Goal: Task Accomplishment & Management: Complete application form

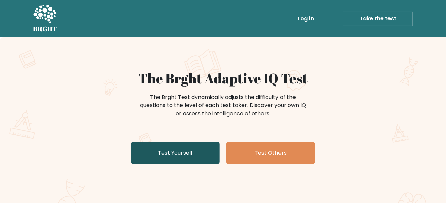
click at [199, 153] on link "Test Yourself" at bounding box center [175, 153] width 89 height 22
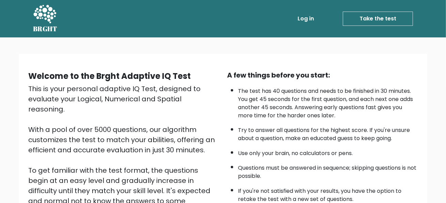
click at [378, 20] on link "Take the test" at bounding box center [378, 19] width 70 height 14
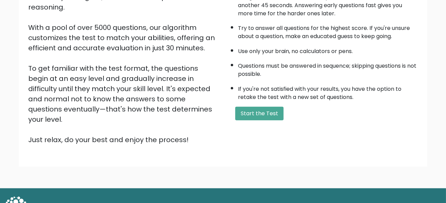
scroll to position [108, 0]
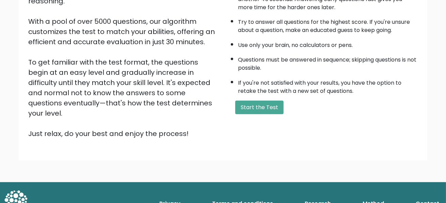
click at [262, 108] on button "Start the Test" at bounding box center [259, 108] width 48 height 14
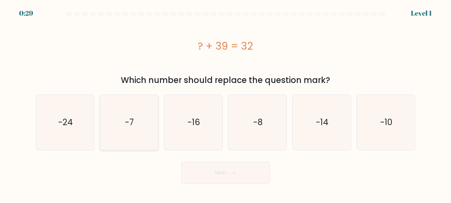
click at [127, 120] on text "-7" at bounding box center [129, 122] width 9 height 11
click at [226, 104] on input "b. -7" at bounding box center [226, 103] width 0 height 2
radio input "true"
click at [219, 171] on button "Next" at bounding box center [226, 173] width 89 height 22
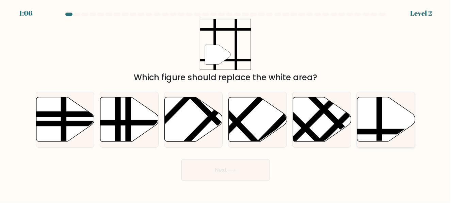
click at [372, 132] on icon at bounding box center [403, 132] width 117 height 0
click at [226, 104] on input "f." at bounding box center [226, 103] width 0 height 2
radio input "true"
click at [206, 171] on button "Next" at bounding box center [226, 170] width 89 height 22
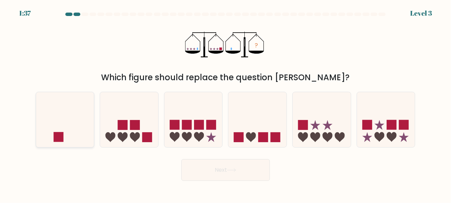
click at [72, 137] on icon at bounding box center [65, 120] width 58 height 48
click at [226, 104] on input "a." at bounding box center [226, 103] width 0 height 2
radio input "true"
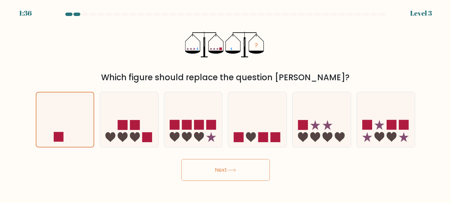
click at [232, 173] on button "Next" at bounding box center [226, 170] width 89 height 22
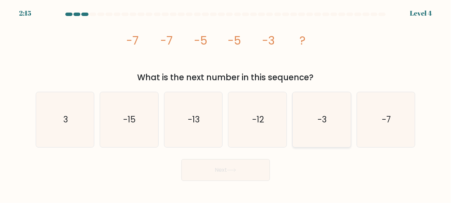
click at [338, 144] on icon "-3" at bounding box center [321, 119] width 55 height 55
click at [226, 104] on input "e. -3" at bounding box center [226, 103] width 0 height 2
radio input "true"
click at [259, 174] on button "Next" at bounding box center [226, 170] width 89 height 22
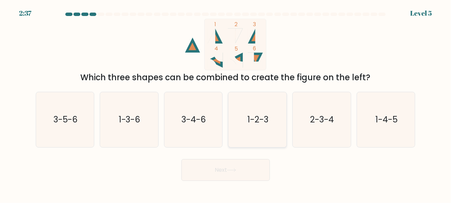
click at [276, 118] on icon "1-2-3" at bounding box center [257, 119] width 55 height 55
click at [226, 104] on input "d. 1-2-3" at bounding box center [226, 103] width 0 height 2
radio input "true"
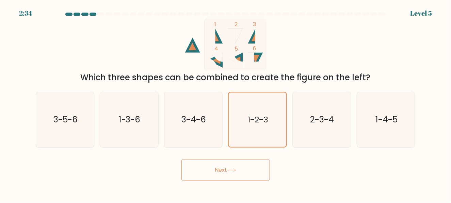
click at [233, 164] on button "Next" at bounding box center [226, 170] width 89 height 22
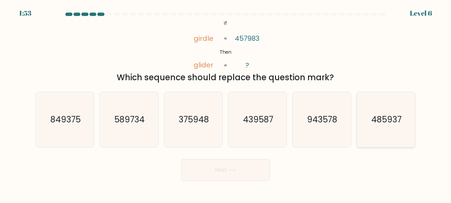
click at [370, 119] on icon "485937" at bounding box center [386, 119] width 55 height 55
click at [226, 104] on input "f. 485937" at bounding box center [226, 103] width 0 height 2
radio input "true"
click at [244, 171] on button "Next" at bounding box center [226, 170] width 89 height 22
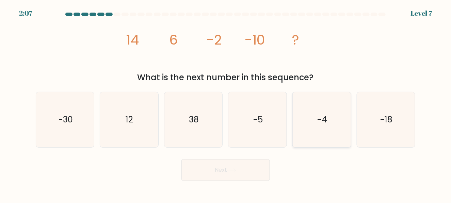
click at [328, 124] on icon "-4" at bounding box center [321, 119] width 55 height 55
click at [226, 104] on input "e. -4" at bounding box center [226, 103] width 0 height 2
radio input "true"
click at [263, 176] on button "Next" at bounding box center [226, 170] width 89 height 22
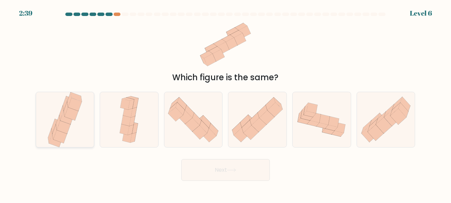
click at [57, 122] on icon at bounding box center [63, 121] width 14 height 13
click at [226, 104] on input "a." at bounding box center [226, 103] width 0 height 2
radio input "true"
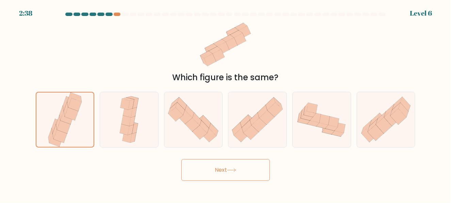
click at [208, 167] on button "Next" at bounding box center [226, 170] width 89 height 22
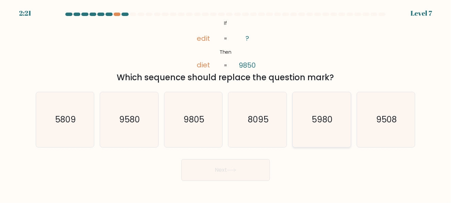
click at [310, 124] on icon "5980" at bounding box center [321, 119] width 55 height 55
click at [226, 104] on input "e. 5980" at bounding box center [226, 103] width 0 height 2
radio input "true"
click at [242, 170] on button "Next" at bounding box center [226, 170] width 89 height 22
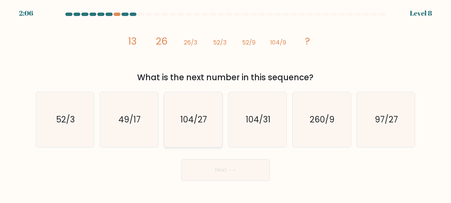
click at [211, 129] on icon "104/27" at bounding box center [193, 119] width 55 height 55
click at [226, 104] on input "c. 104/27" at bounding box center [226, 103] width 0 height 2
radio input "true"
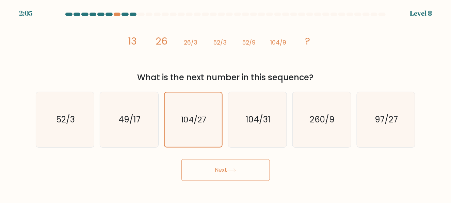
click at [238, 167] on button "Next" at bounding box center [226, 170] width 89 height 22
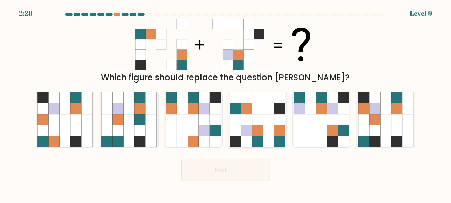
click at [273, 126] on icon at bounding box center [268, 130] width 11 height 11
click at [226, 104] on input "d." at bounding box center [226, 103] width 0 height 2
radio input "true"
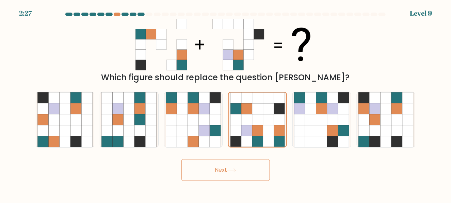
click at [229, 170] on button "Next" at bounding box center [226, 170] width 89 height 22
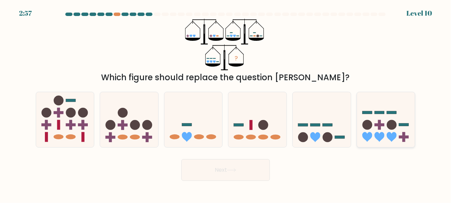
click at [378, 126] on rect at bounding box center [380, 125] width 10 height 3
click at [226, 104] on input "f." at bounding box center [226, 103] width 0 height 2
radio input "true"
click at [225, 166] on button "Next" at bounding box center [226, 170] width 89 height 22
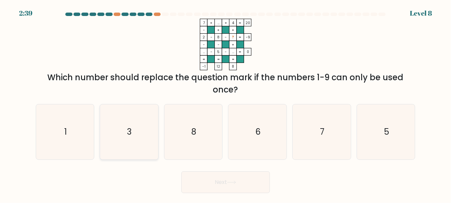
click at [150, 137] on icon "3" at bounding box center [129, 132] width 55 height 55
click at [226, 104] on input "b. 3" at bounding box center [226, 103] width 0 height 2
radio input "true"
click at [225, 186] on button "Next" at bounding box center [226, 183] width 89 height 22
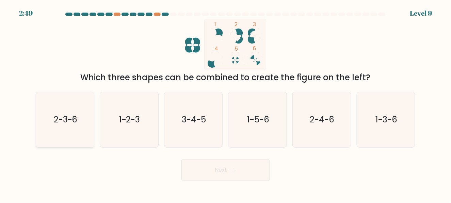
click at [72, 124] on text "2-3-6" at bounding box center [65, 119] width 24 height 11
click at [226, 104] on input "a. 2-3-6" at bounding box center [226, 103] width 0 height 2
radio input "true"
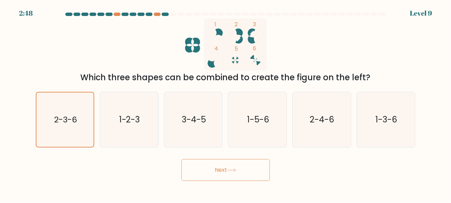
click at [225, 165] on button "Next" at bounding box center [226, 170] width 89 height 22
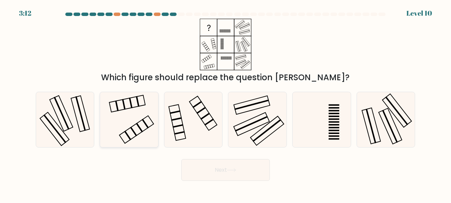
click at [139, 121] on icon at bounding box center [129, 119] width 55 height 55
click at [226, 104] on input "b." at bounding box center [226, 103] width 0 height 2
radio input "true"
click at [242, 172] on button "Next" at bounding box center [226, 170] width 89 height 22
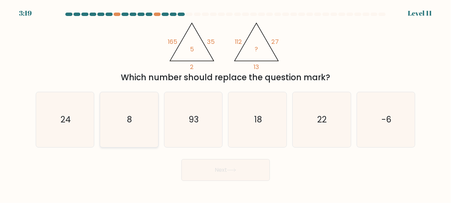
click at [136, 127] on icon "8" at bounding box center [129, 119] width 55 height 55
click at [226, 104] on input "b. 8" at bounding box center [226, 103] width 0 height 2
radio input "true"
click at [229, 165] on button "Next" at bounding box center [226, 170] width 89 height 22
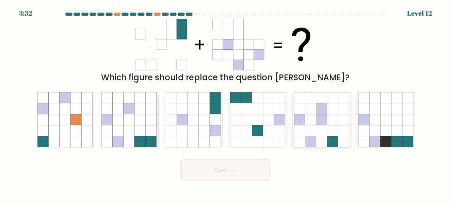
drag, startPoint x: 313, startPoint y: 125, endPoint x: 308, endPoint y: 129, distance: 6.5
click at [313, 125] on icon at bounding box center [311, 119] width 11 height 11
click at [226, 104] on input "e." at bounding box center [226, 103] width 0 height 2
radio input "true"
click at [207, 137] on icon at bounding box center [204, 141] width 11 height 11
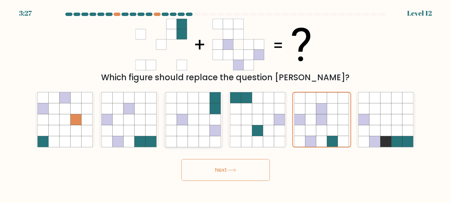
click at [226, 104] on input "c." at bounding box center [226, 103] width 0 height 2
radio input "true"
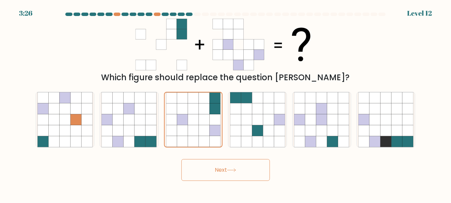
click at [229, 167] on button "Next" at bounding box center [226, 170] width 89 height 22
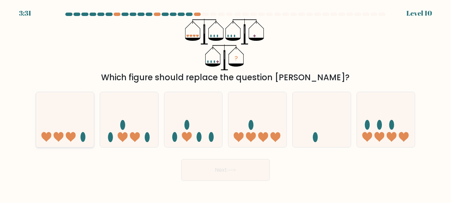
click at [82, 127] on icon at bounding box center [65, 120] width 58 height 48
click at [226, 104] on input "a." at bounding box center [226, 103] width 0 height 2
radio input "true"
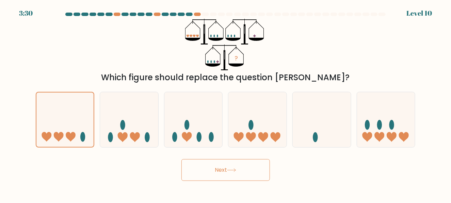
click at [255, 170] on button "Next" at bounding box center [226, 170] width 89 height 22
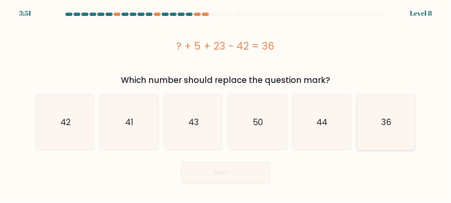
click at [377, 125] on icon "36" at bounding box center [386, 122] width 55 height 55
click at [226, 104] on input "f. 36" at bounding box center [226, 103] width 0 height 2
radio input "true"
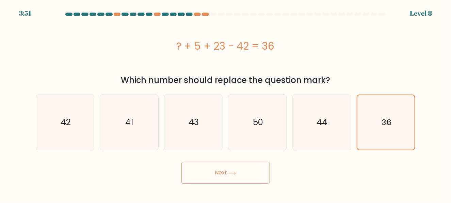
click at [204, 177] on button "Next" at bounding box center [226, 173] width 89 height 22
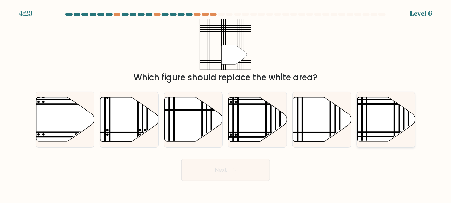
click at [376, 129] on icon at bounding box center [386, 119] width 58 height 45
click at [226, 104] on input "f." at bounding box center [226, 103] width 0 height 2
radio input "true"
click at [240, 167] on button "Next" at bounding box center [226, 170] width 89 height 22
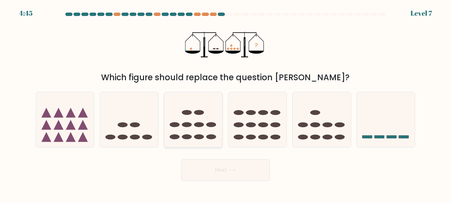
click at [207, 127] on icon at bounding box center [194, 120] width 58 height 48
click at [226, 104] on input "c." at bounding box center [226, 103] width 0 height 2
radio input "true"
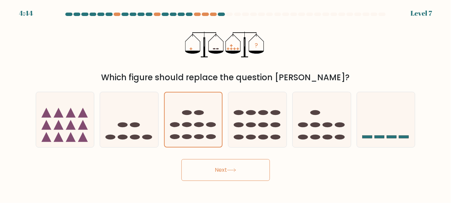
click at [227, 166] on button "Next" at bounding box center [226, 170] width 89 height 22
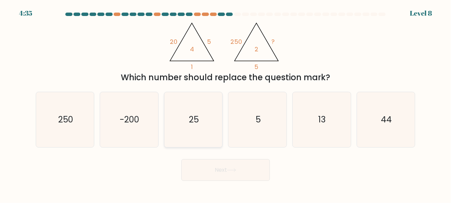
click at [180, 129] on icon "25" at bounding box center [193, 119] width 55 height 55
click at [226, 104] on input "c. 25" at bounding box center [226, 103] width 0 height 2
radio input "true"
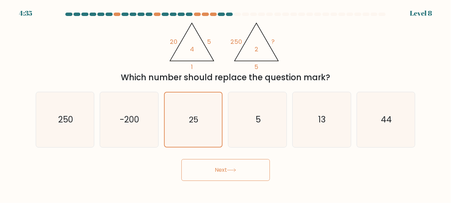
click at [236, 169] on icon at bounding box center [231, 171] width 9 height 4
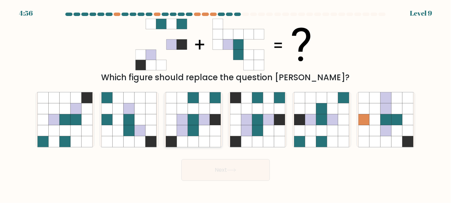
click at [203, 132] on icon at bounding box center [204, 130] width 11 height 11
click at [226, 104] on input "c." at bounding box center [226, 103] width 0 height 2
radio input "true"
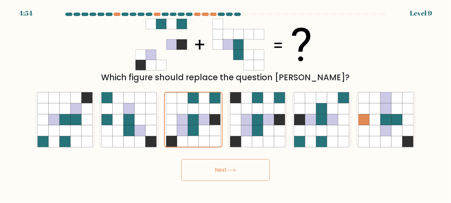
click at [251, 166] on button "Next" at bounding box center [226, 170] width 89 height 22
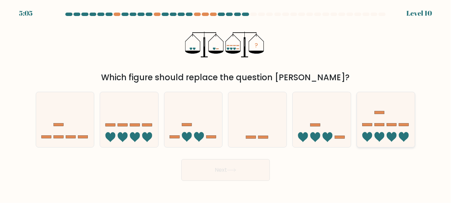
click at [393, 129] on icon at bounding box center [386, 120] width 58 height 48
click at [226, 104] on input "f." at bounding box center [226, 103] width 0 height 2
radio input "true"
click at [239, 171] on button "Next" at bounding box center [226, 170] width 89 height 22
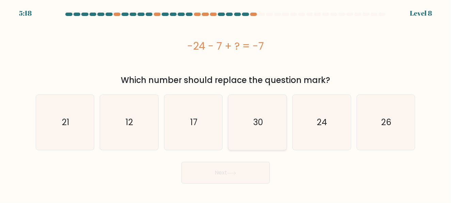
click at [273, 132] on icon "30" at bounding box center [257, 122] width 55 height 55
click at [226, 104] on input "d. 30" at bounding box center [226, 103] width 0 height 2
radio input "true"
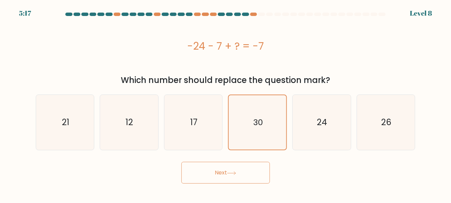
click at [236, 173] on icon at bounding box center [231, 174] width 9 height 4
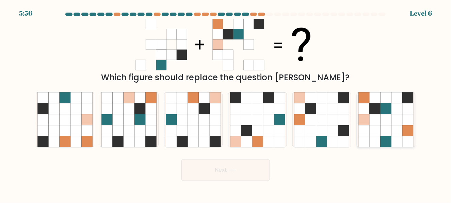
click at [393, 124] on icon at bounding box center [397, 119] width 11 height 11
click at [226, 104] on input "f." at bounding box center [226, 103] width 0 height 2
radio input "true"
click at [244, 172] on button "Next" at bounding box center [226, 170] width 89 height 22
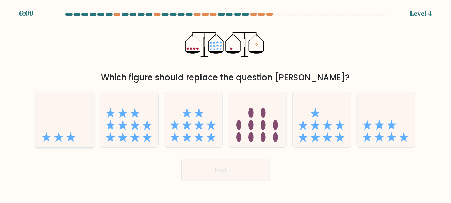
click at [77, 125] on icon at bounding box center [65, 120] width 58 height 48
click at [226, 104] on input "a." at bounding box center [226, 103] width 0 height 2
radio input "true"
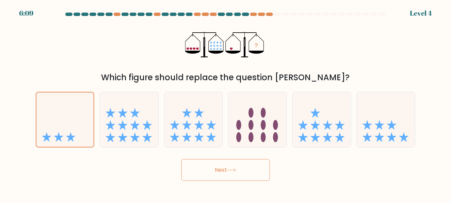
click at [221, 167] on button "Next" at bounding box center [226, 170] width 89 height 22
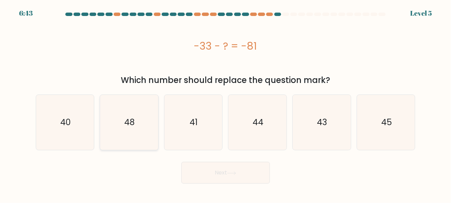
click at [145, 137] on icon "48" at bounding box center [129, 122] width 55 height 55
click at [226, 104] on input "b. 48" at bounding box center [226, 103] width 0 height 2
radio input "true"
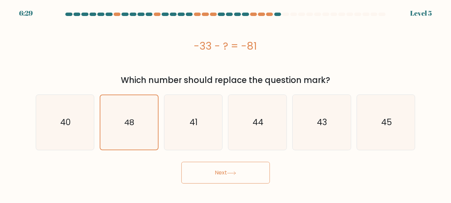
click at [234, 175] on icon at bounding box center [231, 174] width 9 height 4
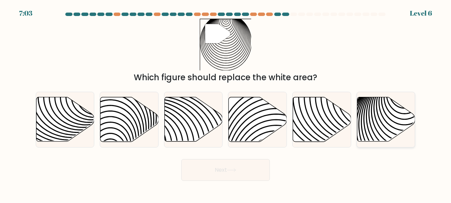
click at [380, 114] on icon at bounding box center [386, 119] width 58 height 45
click at [226, 104] on input "f." at bounding box center [226, 103] width 0 height 2
radio input "true"
click at [247, 176] on button "Next" at bounding box center [226, 170] width 89 height 22
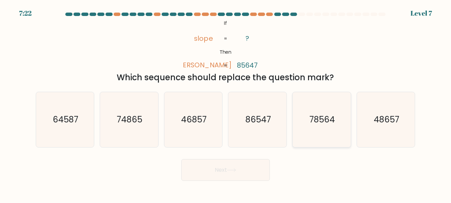
click at [315, 134] on icon "78564" at bounding box center [321, 119] width 55 height 55
click at [226, 104] on input "e. 78564" at bounding box center [226, 103] width 0 height 2
radio input "true"
click at [235, 176] on button "Next" at bounding box center [226, 170] width 89 height 22
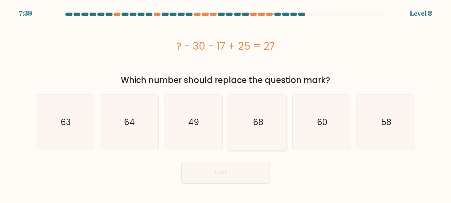
click at [249, 131] on icon "68" at bounding box center [257, 122] width 55 height 55
click at [226, 104] on input "d. 68" at bounding box center [226, 103] width 0 height 2
radio input "true"
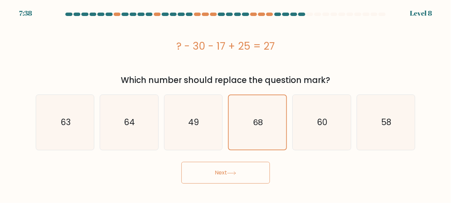
click at [249, 170] on button "Next" at bounding box center [226, 173] width 89 height 22
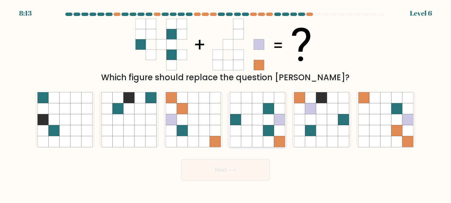
click at [249, 124] on icon at bounding box center [246, 119] width 11 height 11
click at [226, 104] on input "d." at bounding box center [226, 103] width 0 height 2
radio input "true"
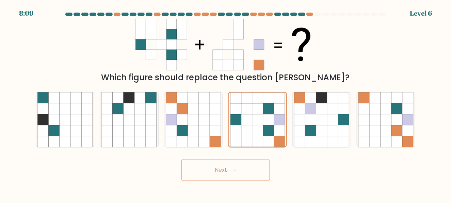
click at [250, 171] on button "Next" at bounding box center [226, 170] width 89 height 22
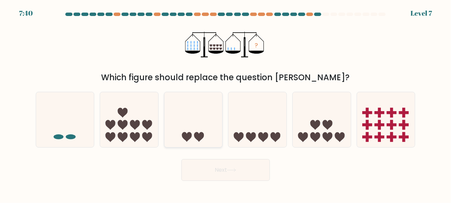
click at [194, 127] on icon at bounding box center [194, 120] width 58 height 48
click at [226, 104] on input "c." at bounding box center [226, 103] width 0 height 2
radio input "true"
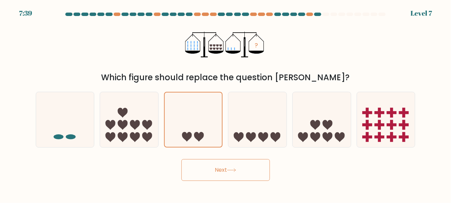
click at [222, 170] on button "Next" at bounding box center [226, 170] width 89 height 22
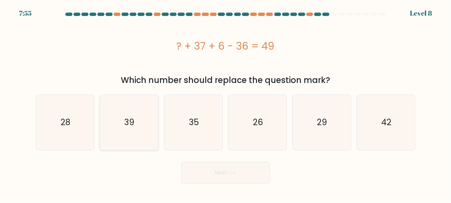
click at [144, 132] on icon "39" at bounding box center [129, 122] width 55 height 55
click at [226, 104] on input "b. 39" at bounding box center [226, 103] width 0 height 2
radio input "true"
click at [230, 174] on icon at bounding box center [231, 174] width 9 height 4
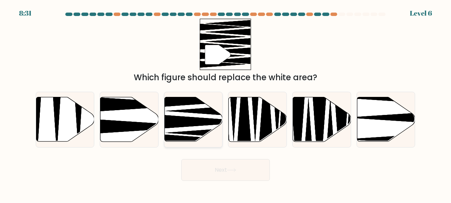
click at [192, 126] on icon at bounding box center [205, 122] width 105 height 15
click at [226, 104] on input "c." at bounding box center [226, 103] width 0 height 2
radio input "true"
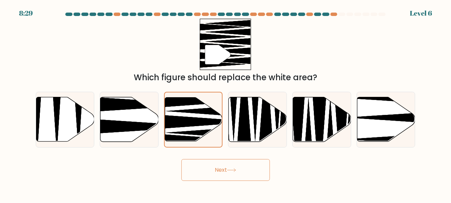
click at [243, 173] on button "Next" at bounding box center [226, 170] width 89 height 22
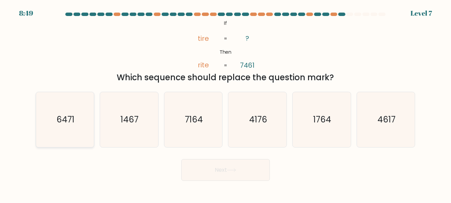
click at [82, 113] on icon "6471" at bounding box center [64, 119] width 55 height 55
click at [226, 104] on input "a. 6471" at bounding box center [226, 103] width 0 height 2
radio input "true"
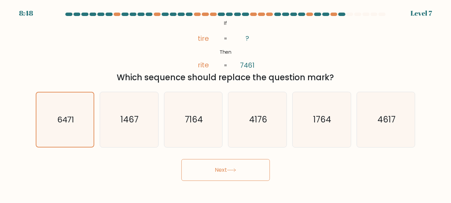
click at [226, 167] on button "Next" at bounding box center [226, 170] width 89 height 22
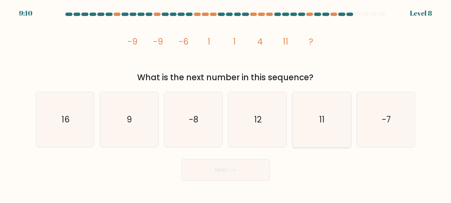
click at [329, 114] on icon "11" at bounding box center [321, 119] width 55 height 55
click at [226, 104] on input "e. 11" at bounding box center [226, 103] width 0 height 2
radio input "true"
click at [247, 160] on button "Next" at bounding box center [226, 170] width 89 height 22
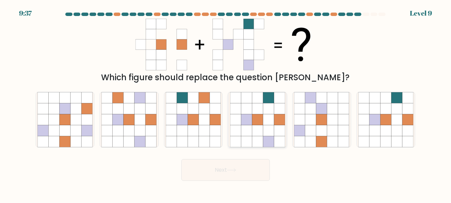
click at [268, 116] on icon at bounding box center [268, 119] width 11 height 11
click at [226, 104] on input "d." at bounding box center [226, 103] width 0 height 2
radio input "true"
click at [247, 172] on button "Next" at bounding box center [226, 170] width 89 height 22
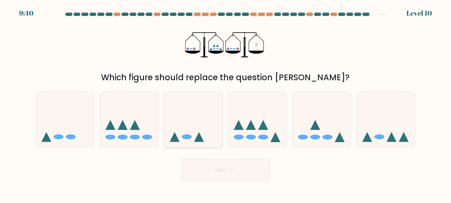
click at [185, 128] on icon at bounding box center [194, 120] width 58 height 48
click at [226, 104] on input "c." at bounding box center [226, 103] width 0 height 2
radio input "true"
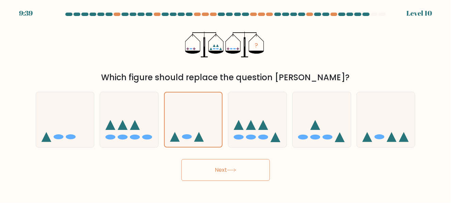
click at [242, 167] on button "Next" at bounding box center [226, 170] width 89 height 22
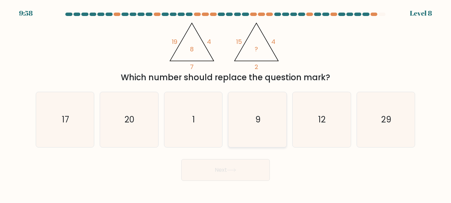
click at [262, 136] on icon "9" at bounding box center [257, 119] width 55 height 55
click at [226, 104] on input "d. 9" at bounding box center [226, 103] width 0 height 2
radio input "true"
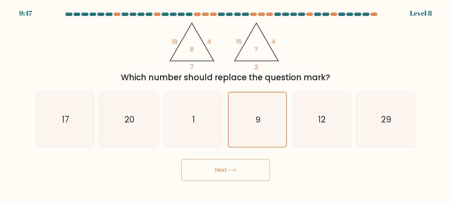
click at [236, 170] on icon at bounding box center [232, 170] width 8 height 3
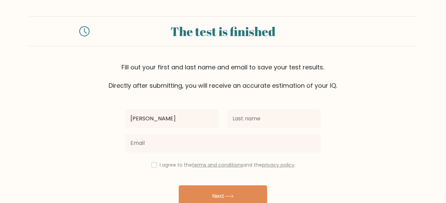
type input "[PERSON_NAME]"
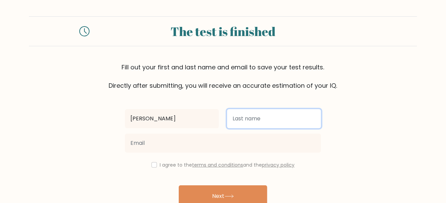
click at [241, 119] on input "text" at bounding box center [274, 118] width 94 height 19
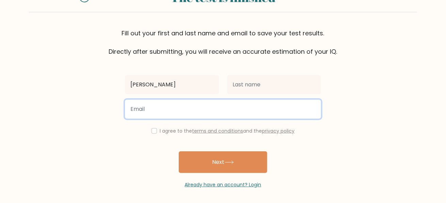
click at [190, 112] on input "email" at bounding box center [223, 109] width 196 height 19
type input "liamhae22@gmail.com"
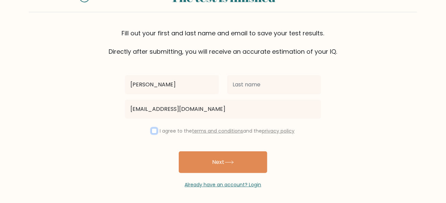
click at [152, 129] on input "checkbox" at bounding box center [154, 130] width 5 height 5
checkbox input "true"
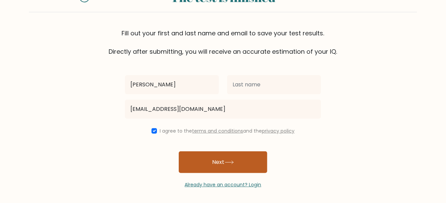
click at [243, 165] on button "Next" at bounding box center [223, 163] width 89 height 22
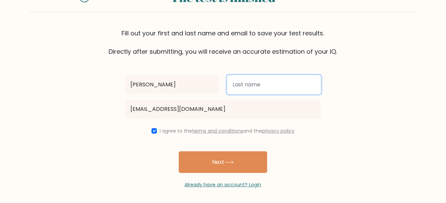
click at [264, 84] on input "text" at bounding box center [274, 84] width 94 height 19
type input "[PERSON_NAME]"
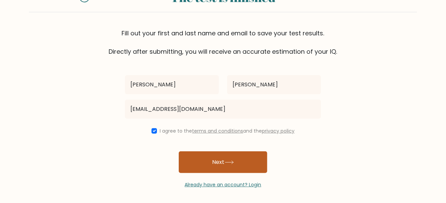
click at [247, 164] on button "Next" at bounding box center [223, 163] width 89 height 22
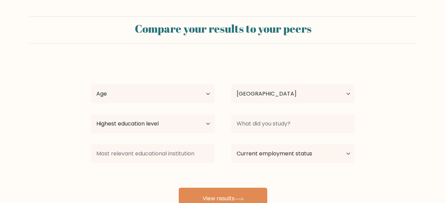
select select "PH"
click at [203, 95] on select "Age Under [DEMOGRAPHIC_DATA] [DEMOGRAPHIC_DATA] [DEMOGRAPHIC_DATA] [DEMOGRAPHIC…" at bounding box center [153, 93] width 124 height 19
select select "35_44"
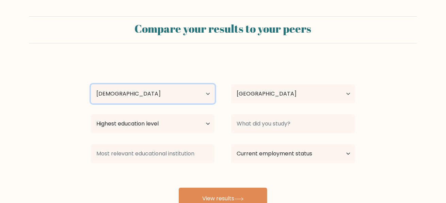
click at [91, 84] on select "Age Under [DEMOGRAPHIC_DATA] [DEMOGRAPHIC_DATA] [DEMOGRAPHIC_DATA] [DEMOGRAPHIC…" at bounding box center [153, 93] width 124 height 19
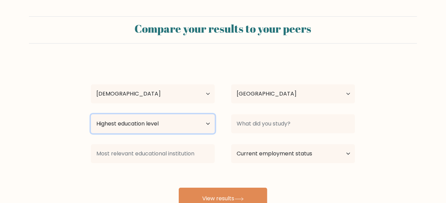
click at [209, 126] on select "Highest education level No schooling Primary Lower Secondary Upper Secondary Oc…" at bounding box center [153, 123] width 124 height 19
select select "bachelors_degree"
click at [91, 114] on select "Highest education level No schooling Primary Lower Secondary Upper Secondary Oc…" at bounding box center [153, 123] width 124 height 19
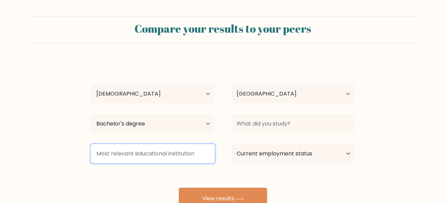
click at [204, 154] on input at bounding box center [153, 153] width 124 height 19
click at [179, 157] on input at bounding box center [153, 153] width 124 height 19
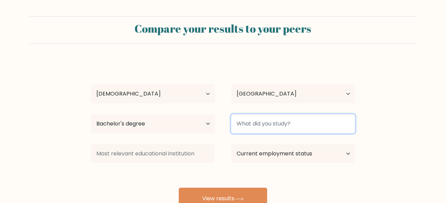
click at [345, 125] on input at bounding box center [293, 123] width 124 height 19
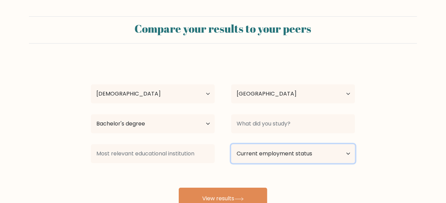
click at [346, 151] on select "Current employment status Employed Student Retired Other / prefer not to answer" at bounding box center [293, 153] width 124 height 19
select select "employed"
click at [231, 144] on select "Current employment status Employed Student Retired Other / prefer not to answer" at bounding box center [293, 153] width 124 height 19
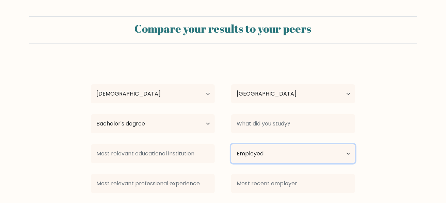
scroll to position [54, 0]
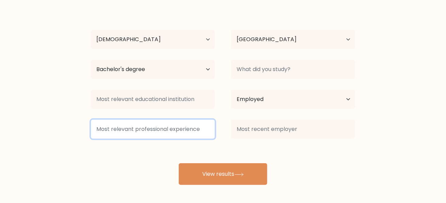
click at [202, 132] on input at bounding box center [153, 129] width 124 height 19
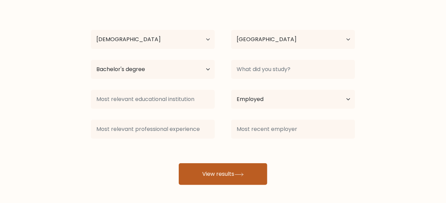
click at [245, 182] on button "View results" at bounding box center [223, 174] width 89 height 22
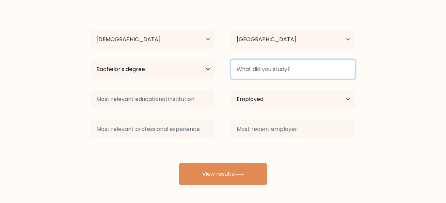
click at [299, 76] on input at bounding box center [293, 69] width 124 height 19
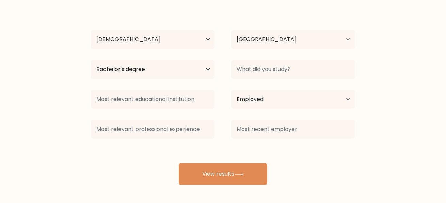
click at [300, 88] on div "Current employment status Employed Student Retired Other / prefer not to answer" at bounding box center [293, 99] width 140 height 25
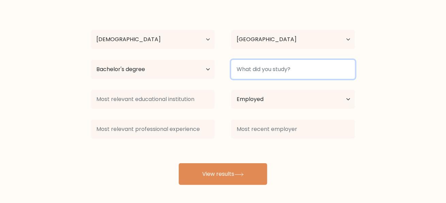
click at [323, 72] on input at bounding box center [293, 69] width 124 height 19
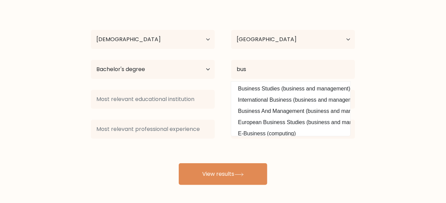
click at [292, 107] on div "ZORINA MAE DUARTE Age Under 18 years old 18-24 years old 25-34 years old 35-44 …" at bounding box center [223, 95] width 272 height 180
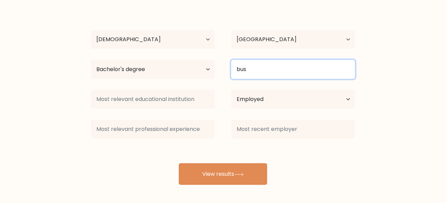
click at [287, 72] on input "bus" at bounding box center [293, 69] width 124 height 19
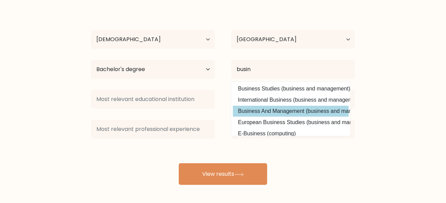
click at [286, 112] on div "ZORINA MAE DUARTE Age Under 18 years old 18-24 years old 25-34 years old 35-44 …" at bounding box center [223, 95] width 272 height 180
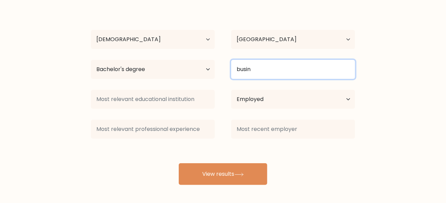
click at [268, 74] on input "busin" at bounding box center [293, 69] width 124 height 19
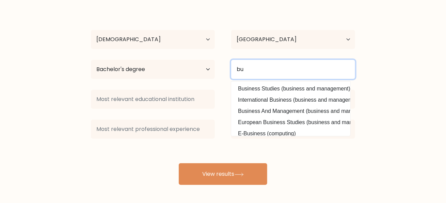
type input "b"
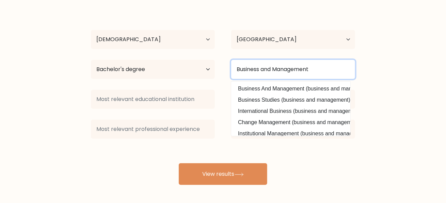
scroll to position [0, 0]
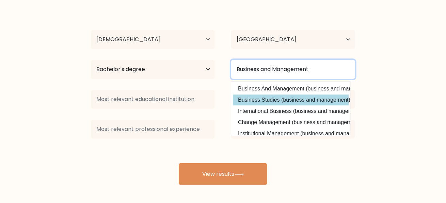
type input "Business and Management"
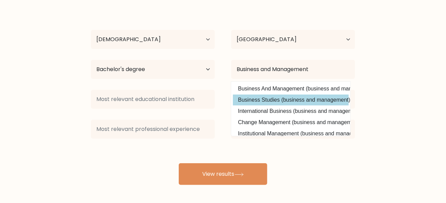
click at [302, 102] on div "ZORINA MAE DUARTE Age Under 18 years old 18-24 years old 25-34 years old 35-44 …" at bounding box center [223, 95] width 272 height 180
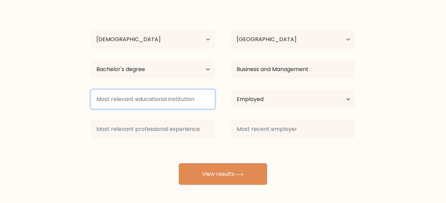
click at [132, 103] on input at bounding box center [153, 99] width 124 height 19
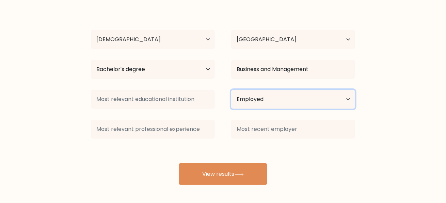
click at [340, 103] on select "Current employment status Employed Student Retired Other / prefer not to answer" at bounding box center [293, 99] width 124 height 19
click at [231, 90] on select "Current employment status Employed Student Retired Other / prefer not to answer" at bounding box center [293, 99] width 124 height 19
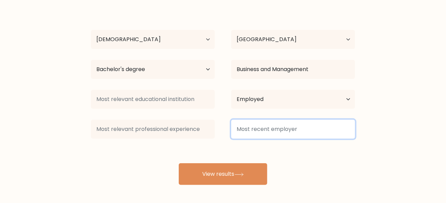
click at [256, 130] on input at bounding box center [293, 129] width 124 height 19
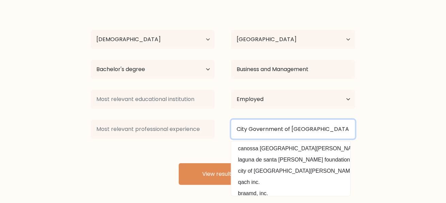
scroll to position [61, 0]
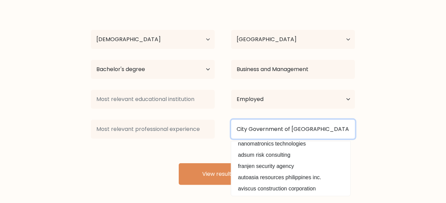
drag, startPoint x: 292, startPoint y: 130, endPoint x: 191, endPoint y: 130, distance: 100.5
click at [191, 130] on div "City Government of Santa Rosa Laguna canossa school of santa rosa laguna laguna…" at bounding box center [223, 129] width 281 height 25
click at [349, 131] on input "City Government of Santa Rosa Laguna" at bounding box center [293, 129] width 124 height 19
drag, startPoint x: 291, startPoint y: 128, endPoint x: 144, endPoint y: 125, distance: 147.2
click at [144, 125] on div "City Government of Santa Rosa Laguna canossa school of santa rosa laguna laguna…" at bounding box center [223, 129] width 281 height 25
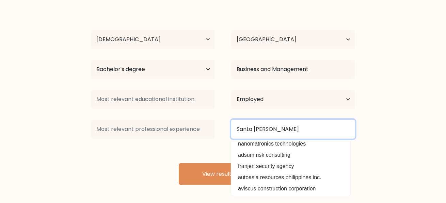
click at [297, 129] on input "Santa Rosa Laguna" at bounding box center [293, 129] width 124 height 19
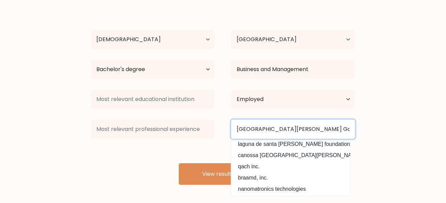
scroll to position [0, 0]
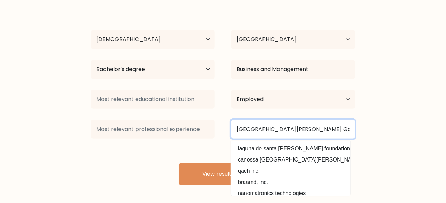
type input "Santa Rosa Laguna City Government"
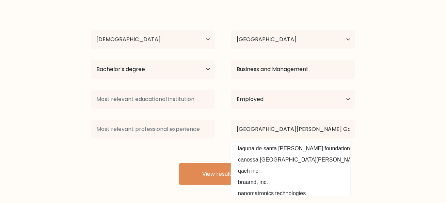
click at [383, 133] on form "Compare your results to your peers ZORINA MAE DUARTE Age Under 18 years old 18-…" at bounding box center [223, 73] width 446 height 223
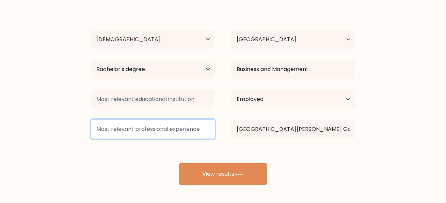
click at [153, 130] on input at bounding box center [153, 129] width 124 height 19
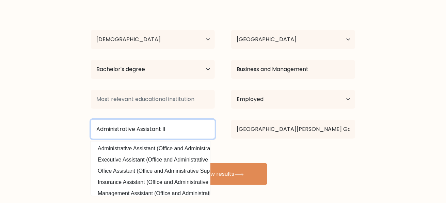
type input "Administrative Assistant II"
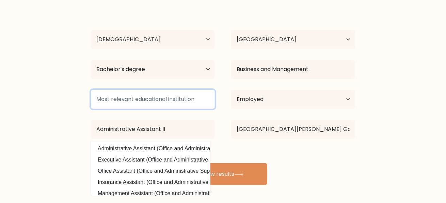
click at [173, 102] on input at bounding box center [153, 99] width 124 height 19
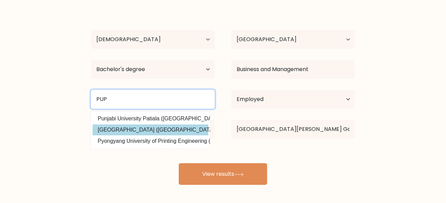
type input "PUP"
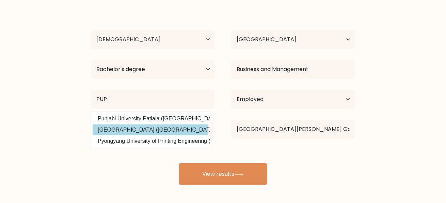
click at [188, 131] on div "ZORINA MAE DUARTE Age Under 18 years old 18-24 years old 25-34 years old 35-44 …" at bounding box center [223, 95] width 272 height 180
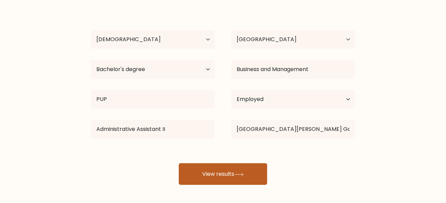
click at [241, 171] on button "View results" at bounding box center [223, 174] width 89 height 22
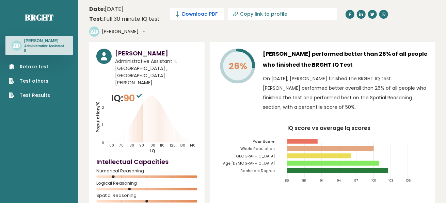
click at [204, 14] on span "Download PDF" at bounding box center [200, 14] width 35 height 7
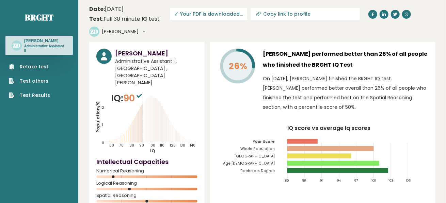
drag, startPoint x: 83, startPoint y: 3, endPoint x: 206, endPoint y: 65, distance: 137.4
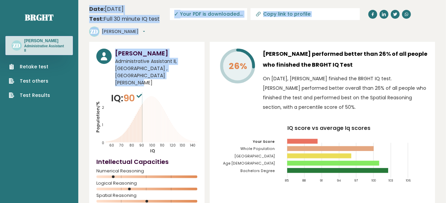
drag, startPoint x: 80, startPoint y: 2, endPoint x: 132, endPoint y: 60, distance: 77.2
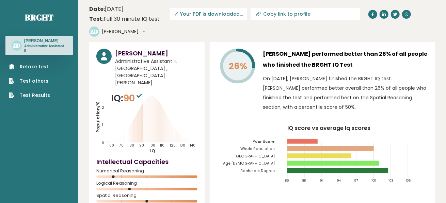
click at [18, 7] on nav "Brght [PERSON_NAME] [PERSON_NAME] Administrative Assistant II Retake test Test …" at bounding box center [38, 50] width 67 height 101
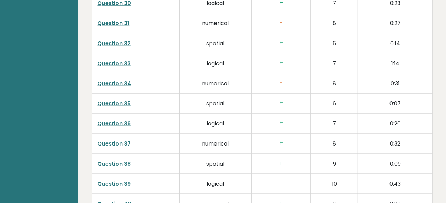
scroll to position [1774, 0]
